Goal: Task Accomplishment & Management: Manage account settings

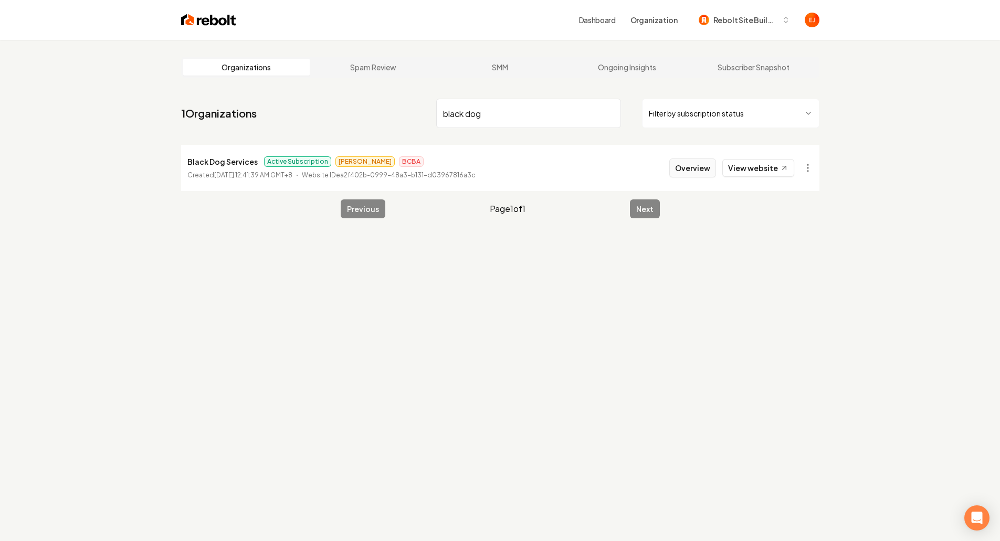
type input "black dog"
click at [684, 173] on button "Overview" at bounding box center [692, 167] width 47 height 19
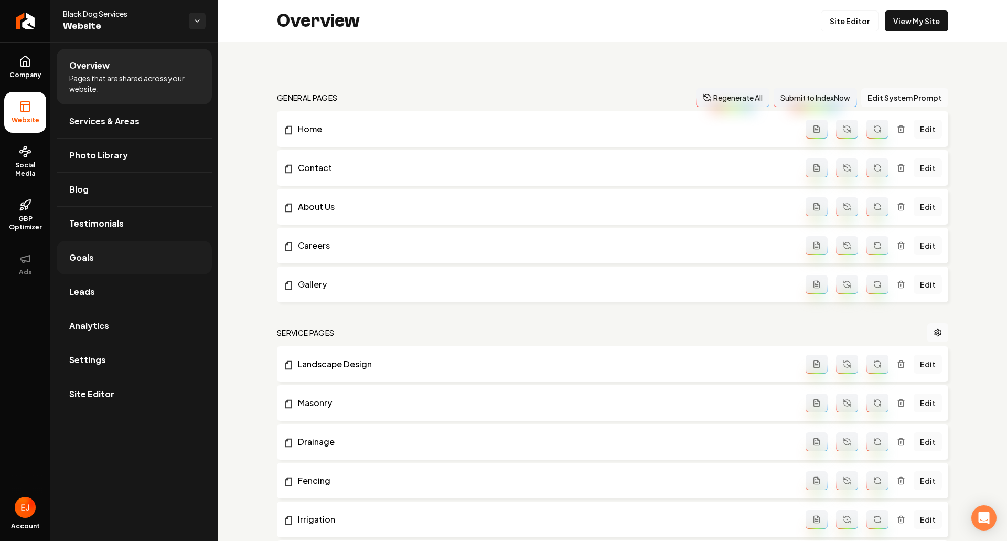
click at [126, 269] on link "Goals" at bounding box center [134, 258] width 155 height 34
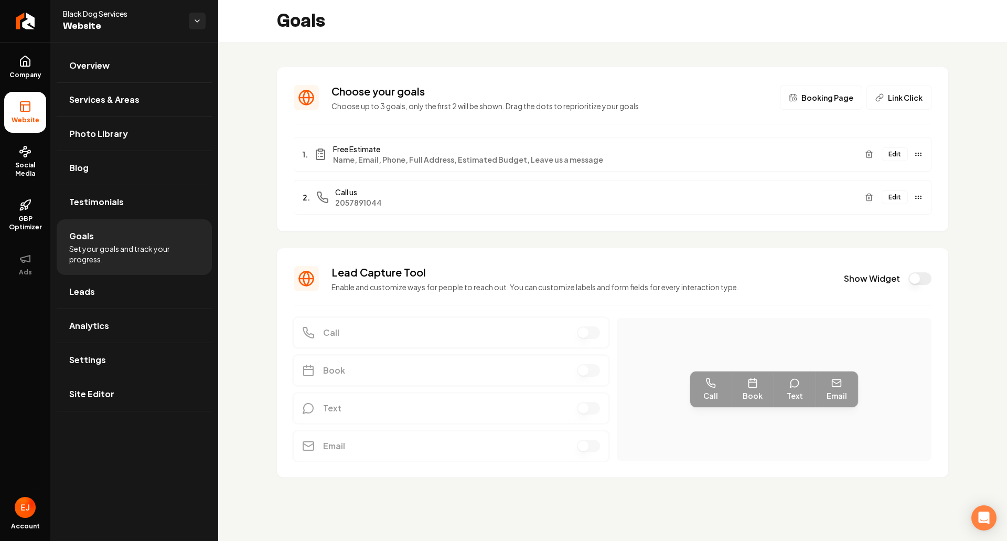
click at [897, 155] on button "Edit" at bounding box center [895, 154] width 26 height 14
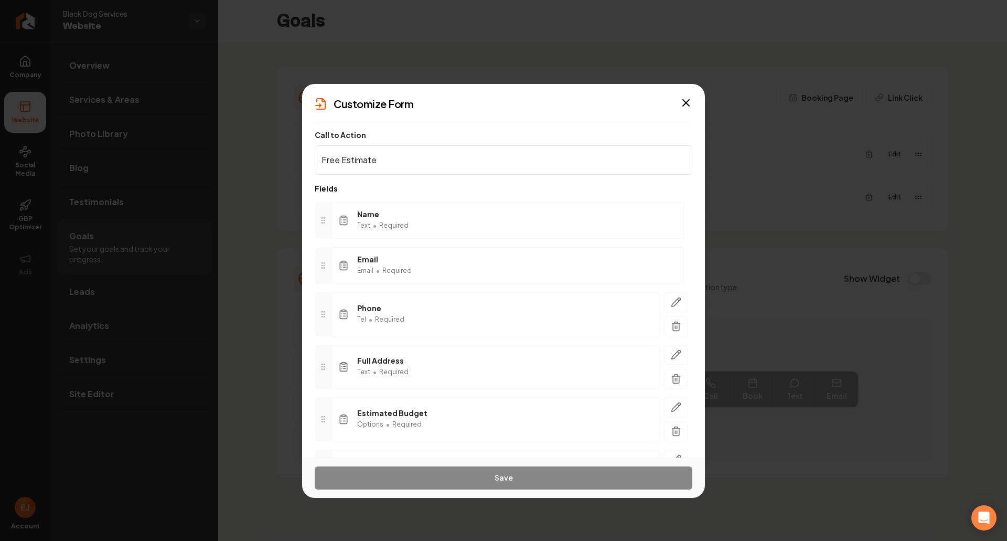
click at [677, 98] on div "Customize Form" at bounding box center [503, 104] width 403 height 15
click at [684, 99] on icon "button" at bounding box center [686, 103] width 13 height 13
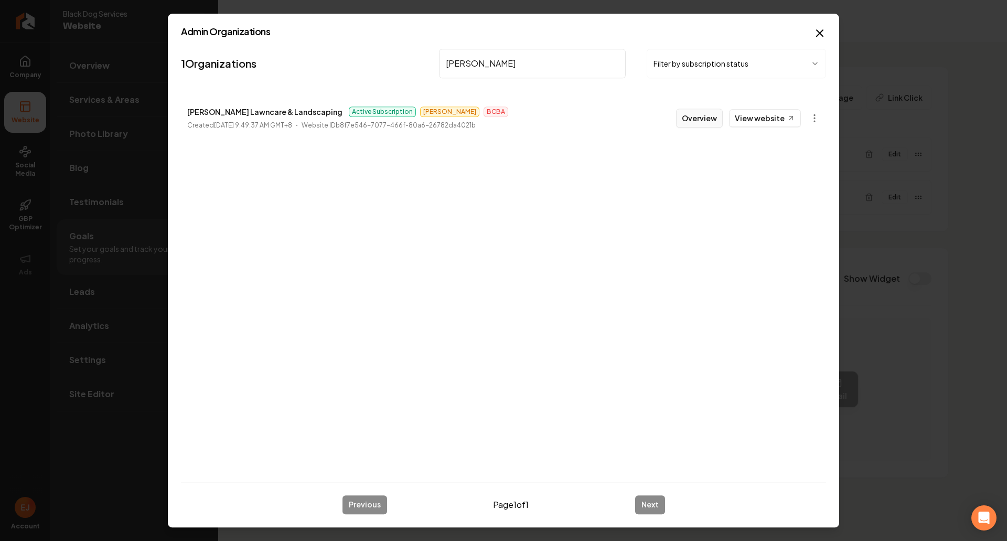
type input "floyd"
click at [701, 125] on button "Overview" at bounding box center [699, 118] width 47 height 19
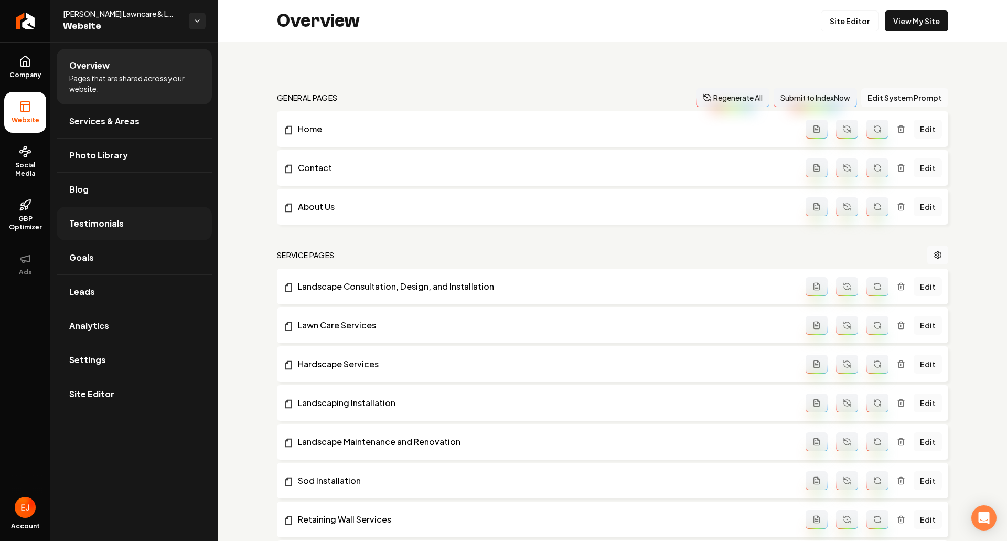
click at [139, 224] on link "Testimonials" at bounding box center [134, 224] width 155 height 34
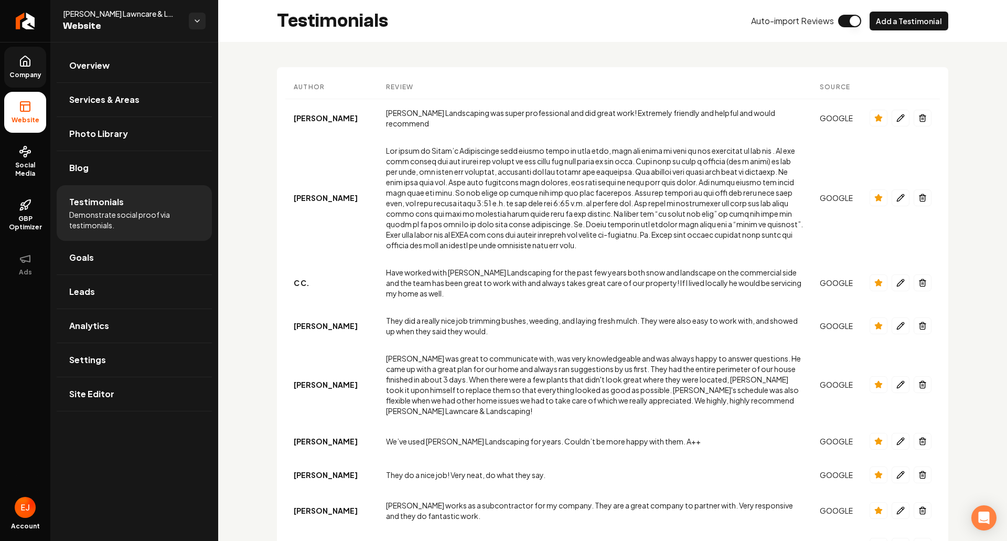
click at [41, 69] on link "Company" at bounding box center [25, 67] width 42 height 41
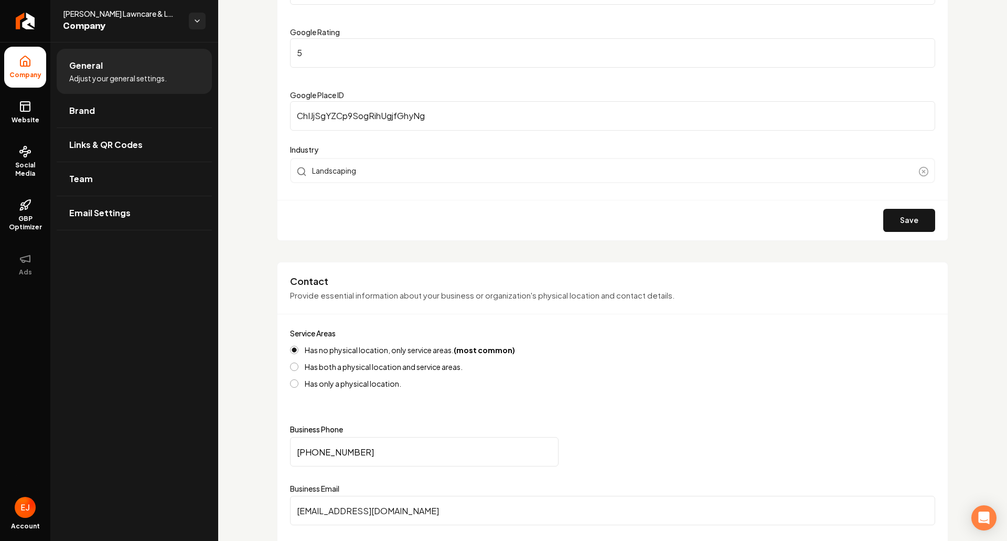
scroll to position [210, 0]
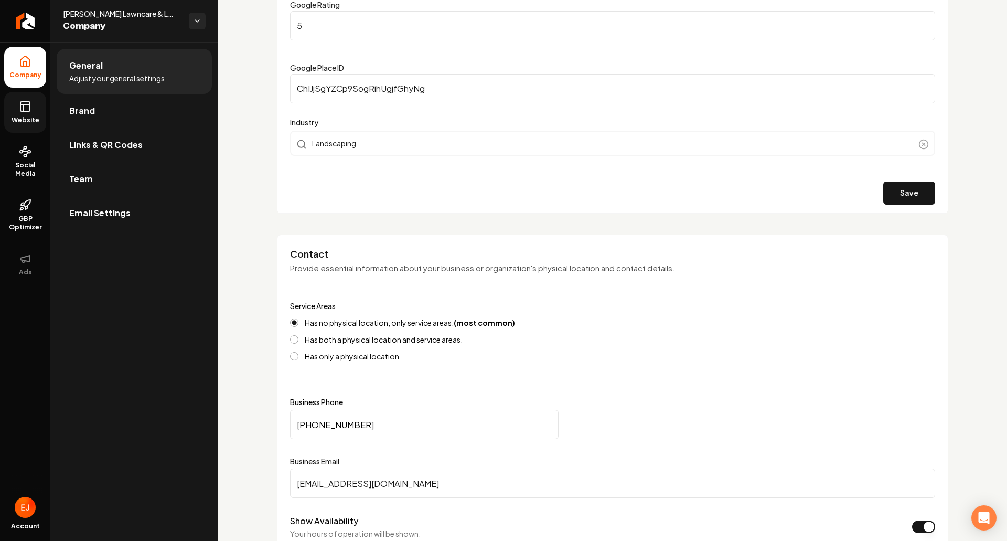
click at [25, 116] on span "Website" at bounding box center [25, 120] width 36 height 8
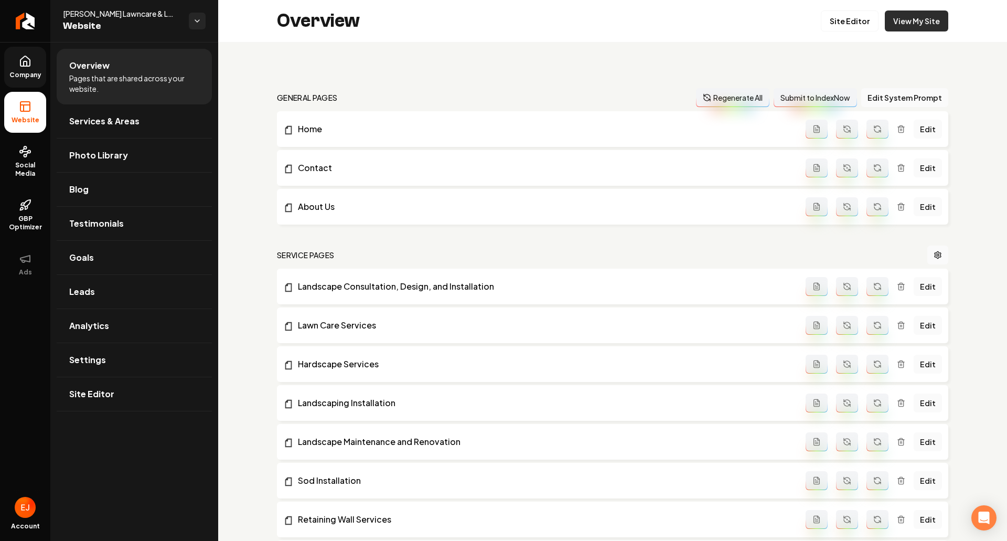
click at [908, 25] on link "View My Site" at bounding box center [916, 20] width 63 height 21
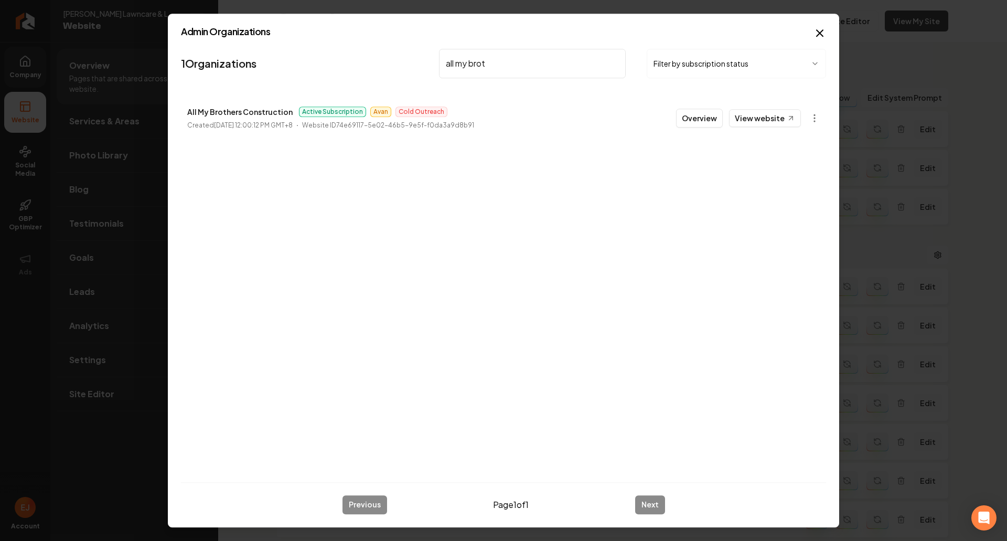
type input "all my broth"
click at [713, 118] on button "Overview" at bounding box center [699, 118] width 47 height 19
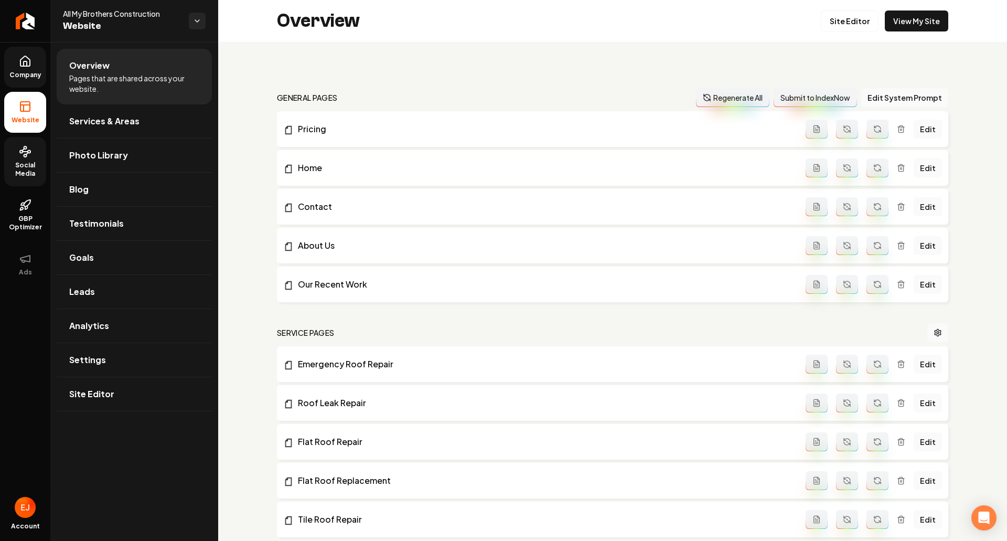
click at [19, 172] on span "Social Media" at bounding box center [25, 169] width 42 height 17
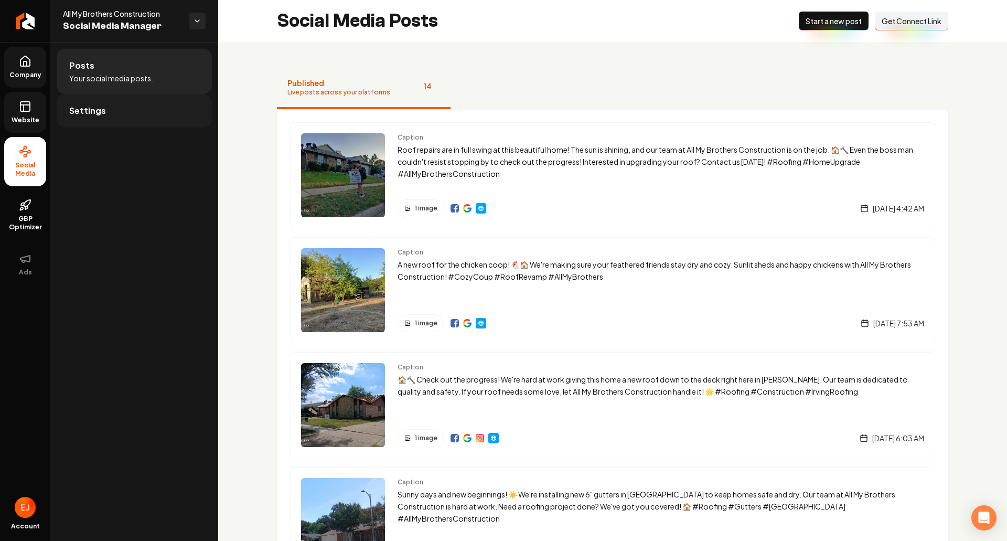
click at [113, 104] on link "Settings" at bounding box center [134, 111] width 155 height 34
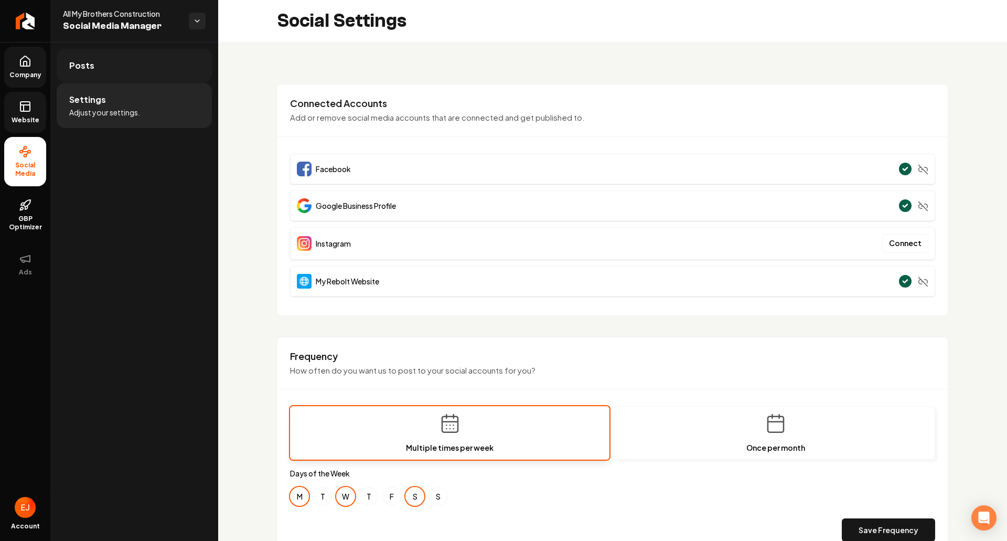
click at [105, 73] on link "Posts" at bounding box center [134, 66] width 155 height 34
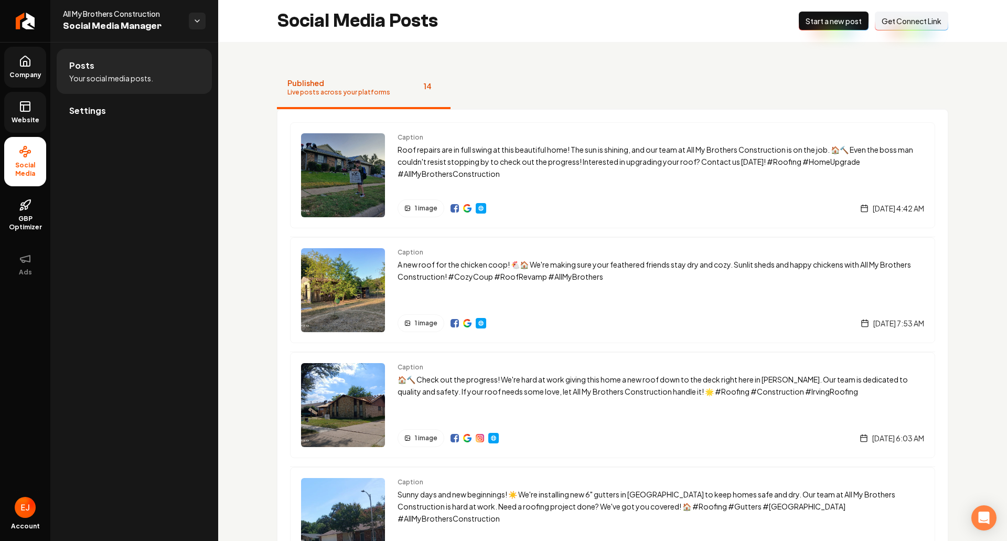
click at [923, 24] on span "Get Connect Link" at bounding box center [912, 21] width 60 height 10
click at [911, 22] on span "Get Connect Link" at bounding box center [912, 21] width 60 height 10
click at [118, 108] on link "Settings" at bounding box center [134, 111] width 155 height 34
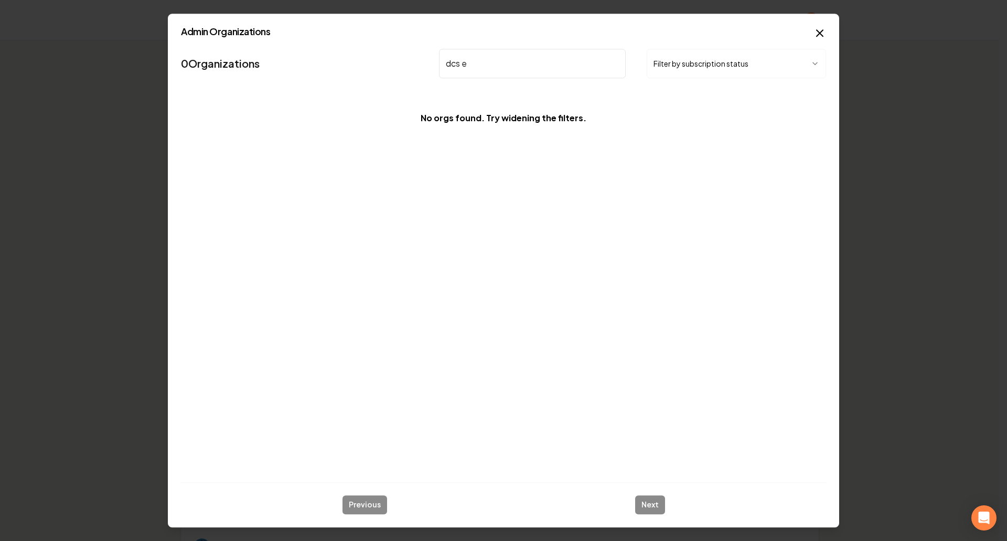
type input "dcs ex"
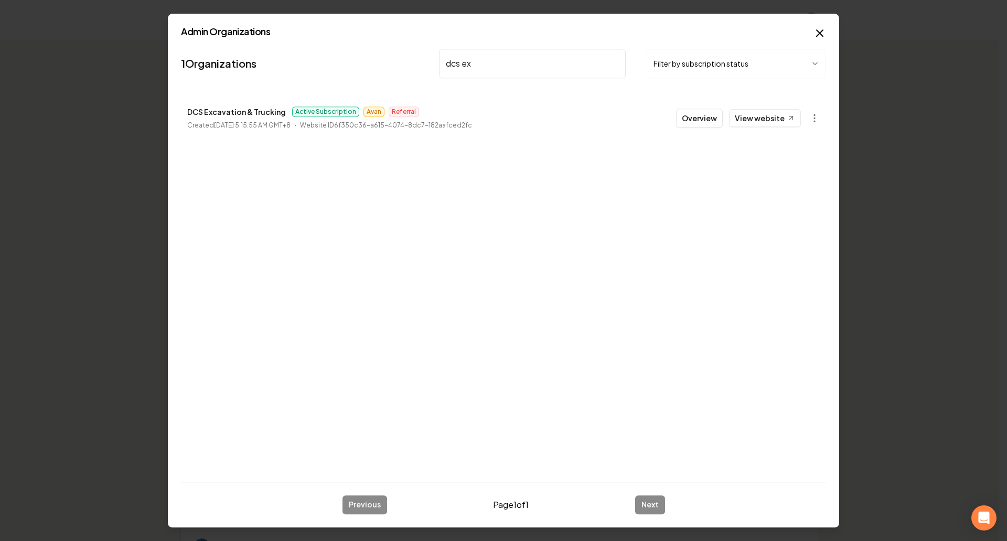
click at [693, 119] on button "Overview" at bounding box center [699, 118] width 47 height 19
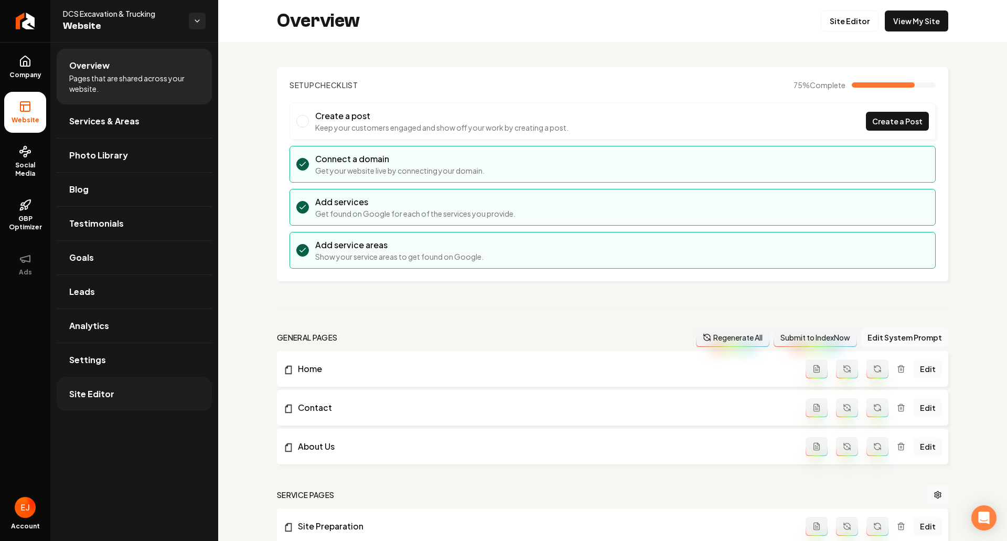
click at [118, 388] on link "Site Editor" at bounding box center [134, 394] width 155 height 34
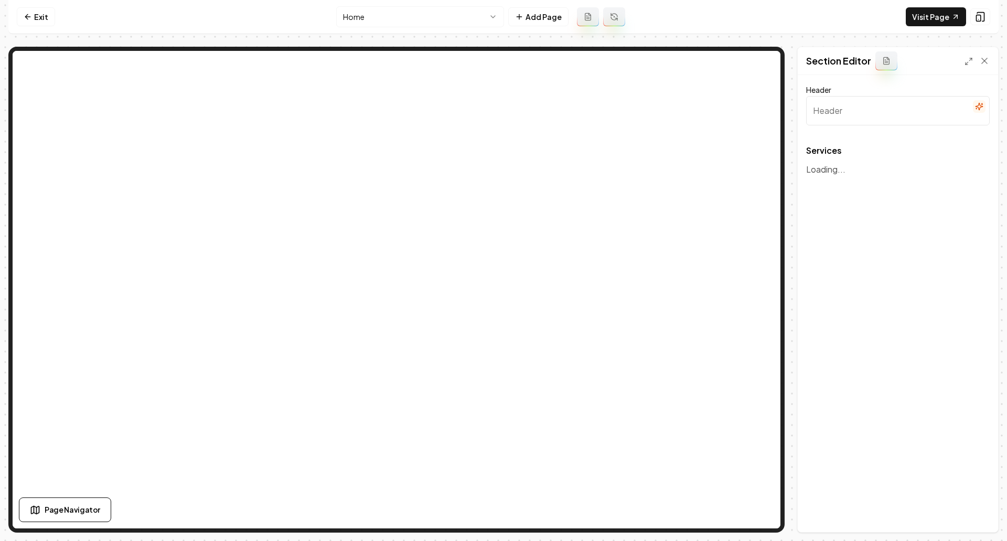
type input "Our Professional Excavation & Trucking Services"
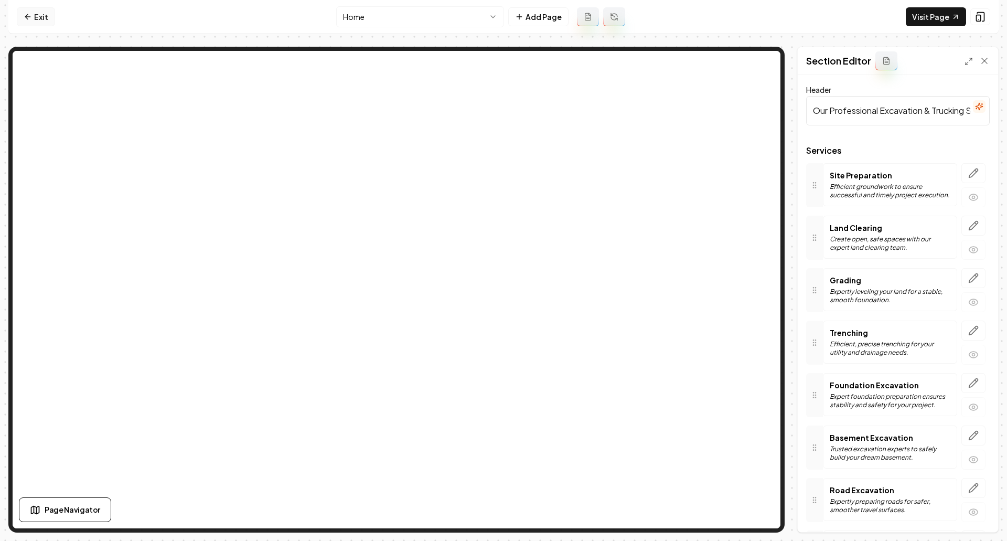
click at [39, 14] on link "Exit" at bounding box center [36, 16] width 38 height 19
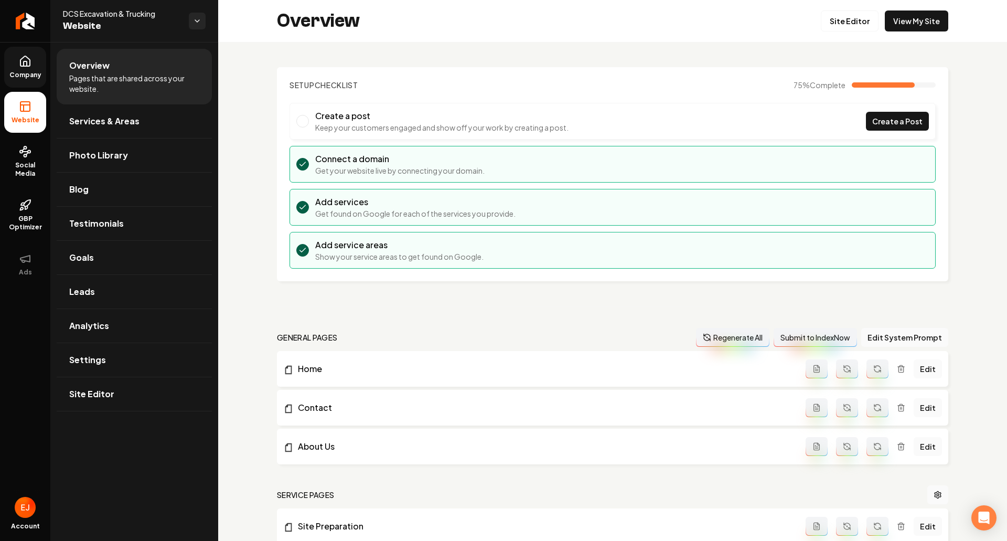
click at [21, 71] on span "Company" at bounding box center [25, 75] width 40 height 8
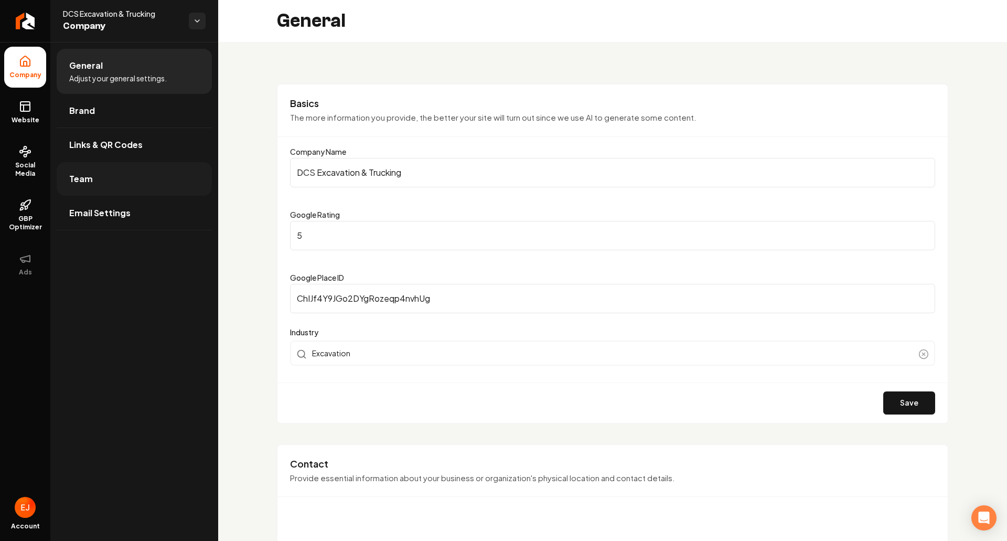
click at [125, 186] on link "Team" at bounding box center [134, 179] width 155 height 34
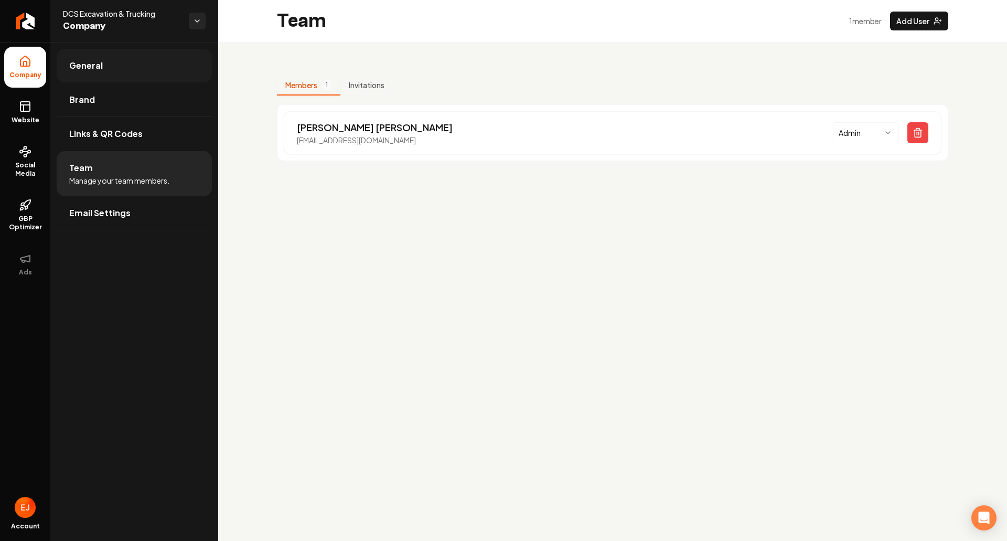
click at [110, 67] on link "General" at bounding box center [134, 66] width 155 height 34
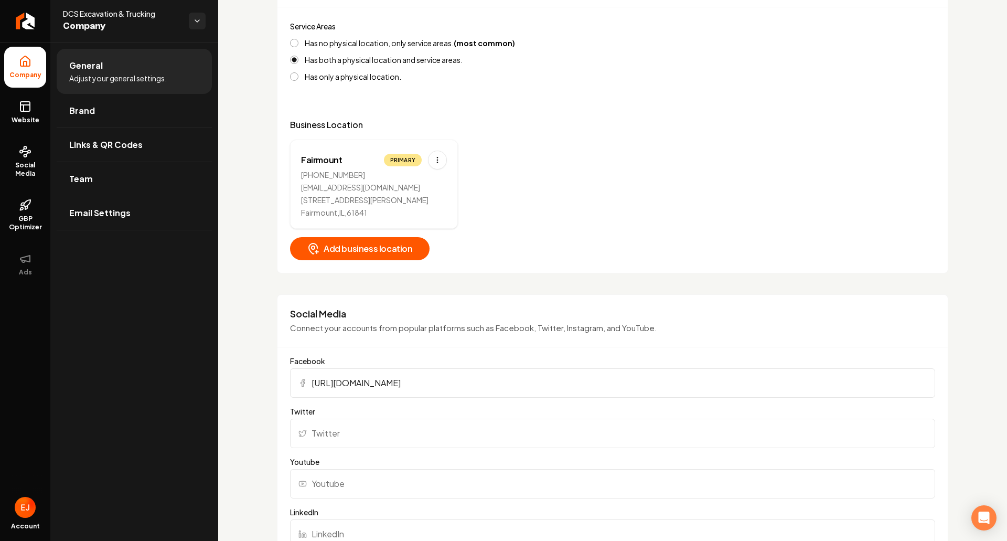
scroll to position [315, 0]
